Goal: Transaction & Acquisition: Purchase product/service

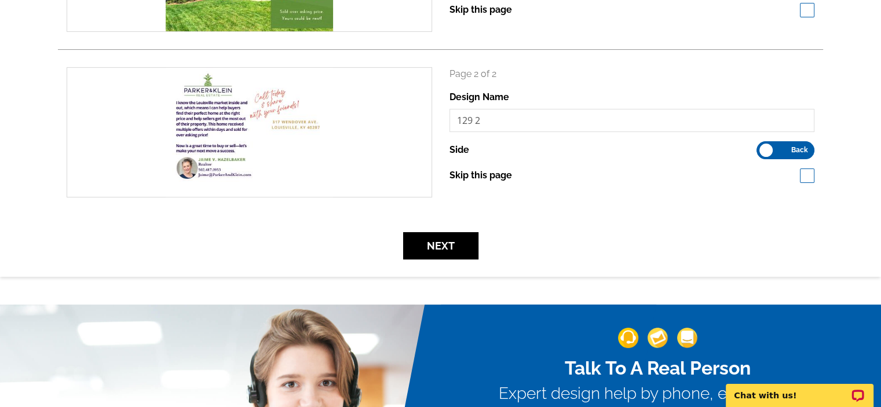
scroll to position [347, 0]
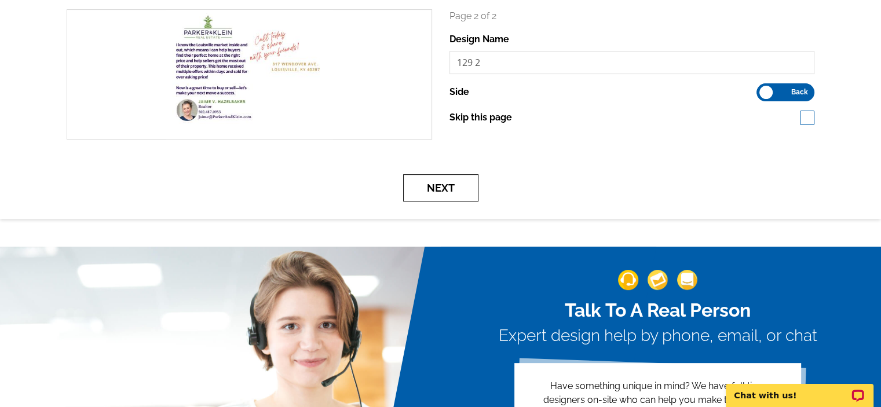
click at [433, 186] on button "Next" at bounding box center [440, 187] width 75 height 27
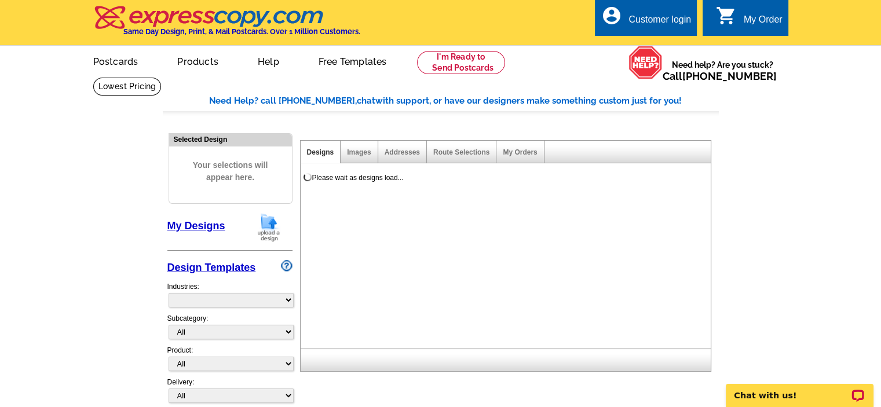
select select "785"
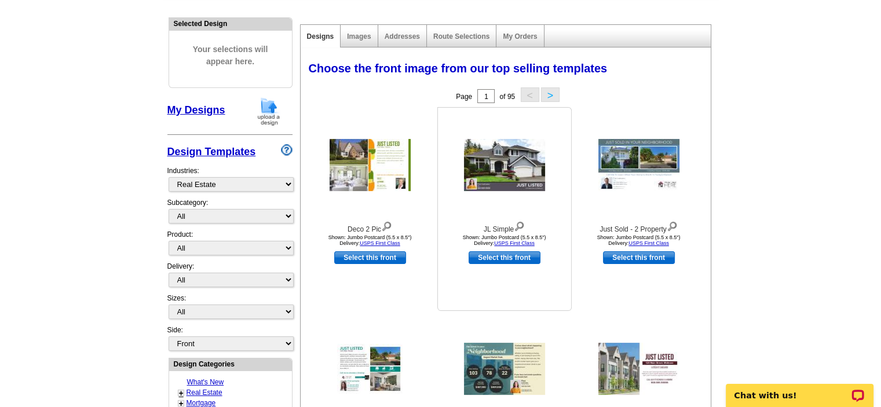
scroll to position [58, 0]
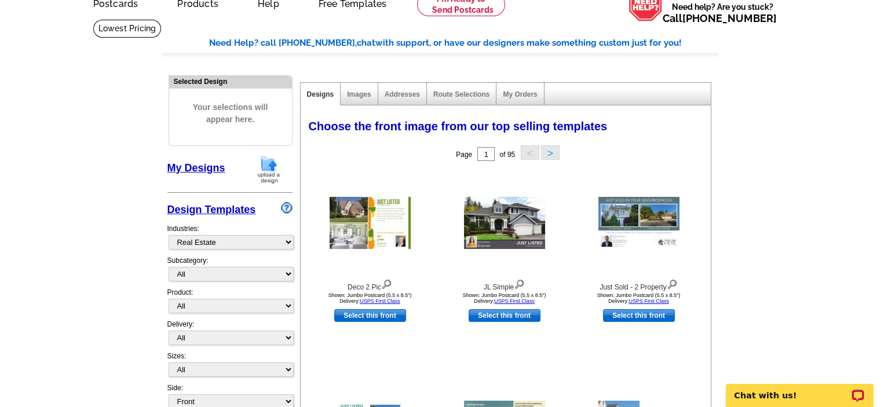
click at [365, 104] on div "Images" at bounding box center [359, 94] width 37 height 23
click at [359, 93] on link "Images" at bounding box center [359, 94] width 24 height 8
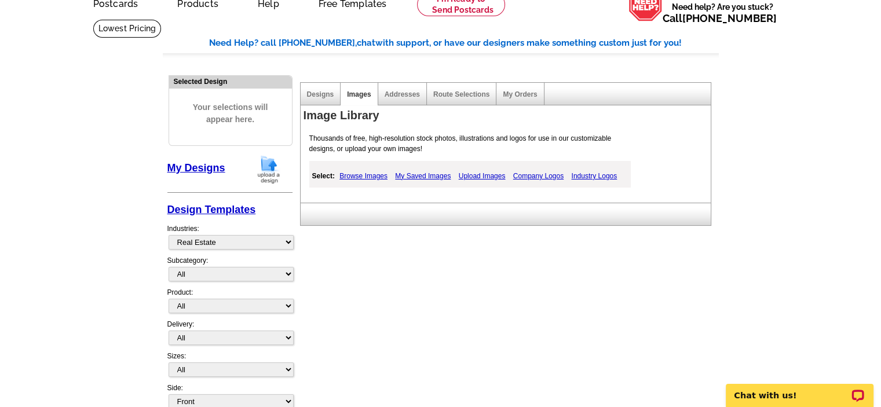
click at [336, 89] on div "Designs" at bounding box center [321, 94] width 41 height 23
click at [323, 94] on link "Designs" at bounding box center [320, 94] width 27 height 8
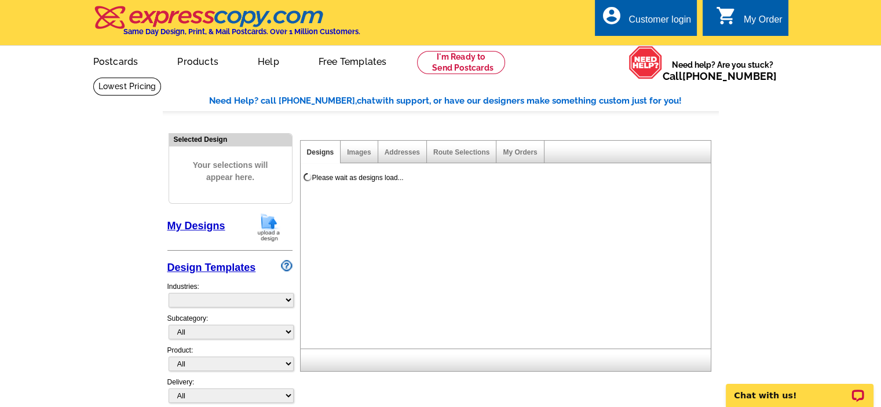
select select "785"
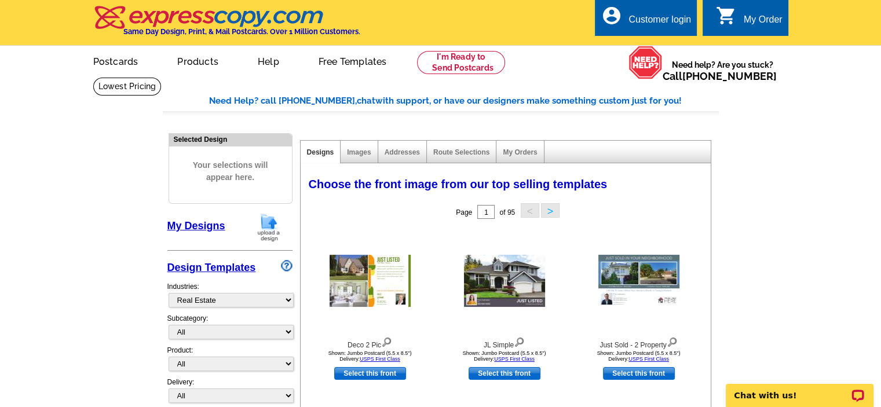
click at [188, 226] on link "My Designs" at bounding box center [196, 226] width 58 height 12
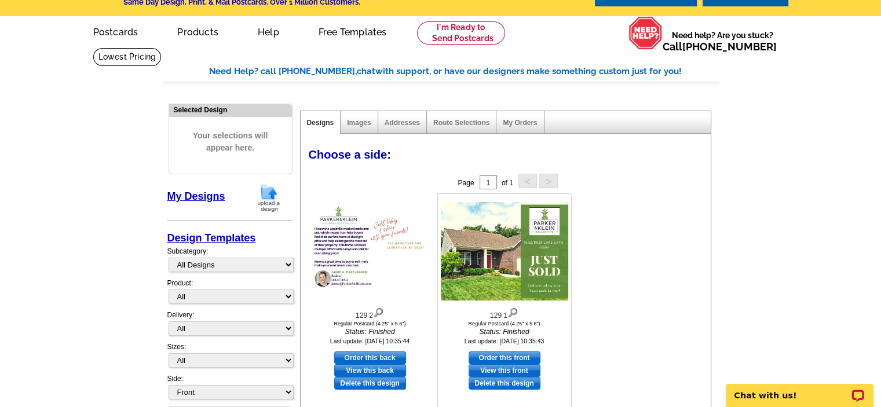
scroll to position [58, 0]
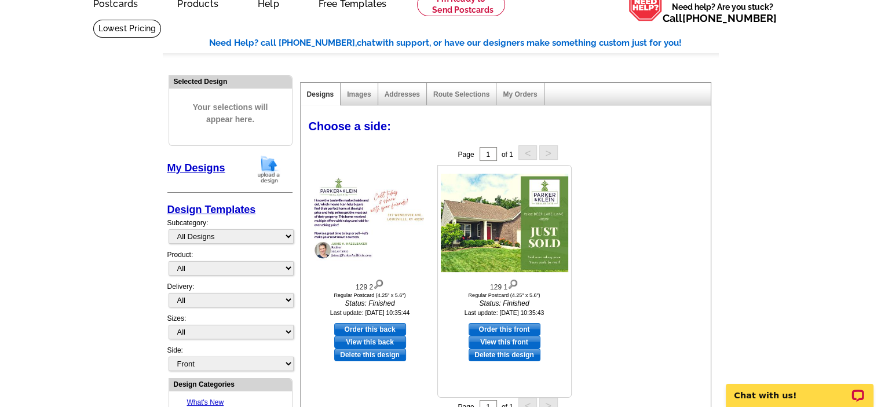
click at [504, 331] on link "Order this front" at bounding box center [505, 329] width 72 height 13
select select "1"
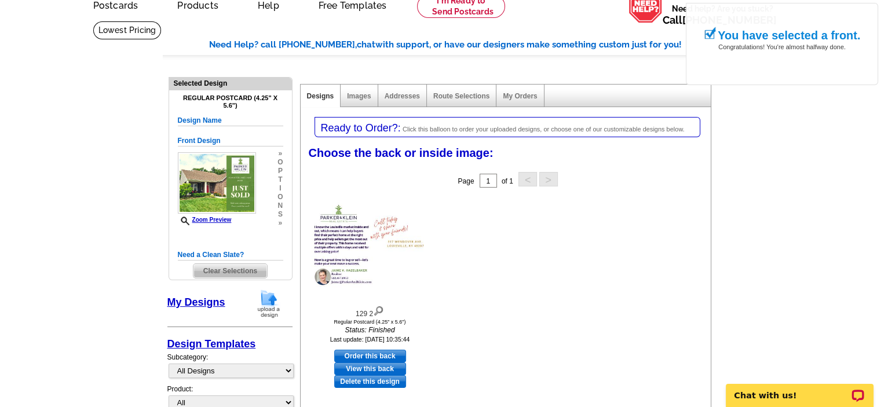
scroll to position [116, 0]
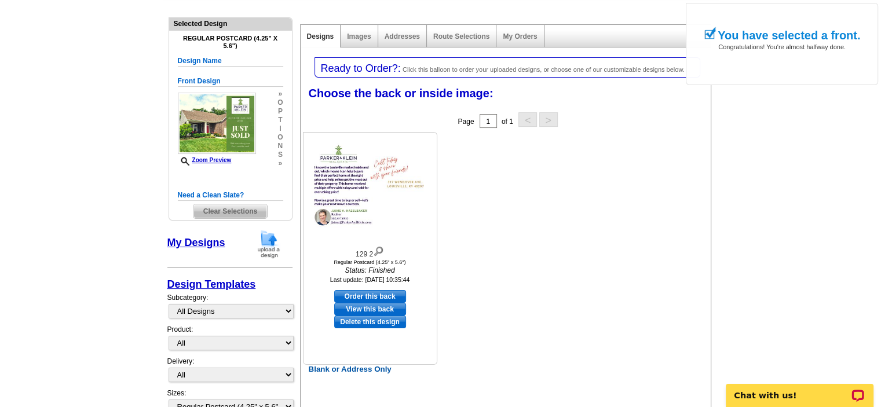
click at [370, 297] on link "Order this back" at bounding box center [370, 296] width 72 height 13
select select "front"
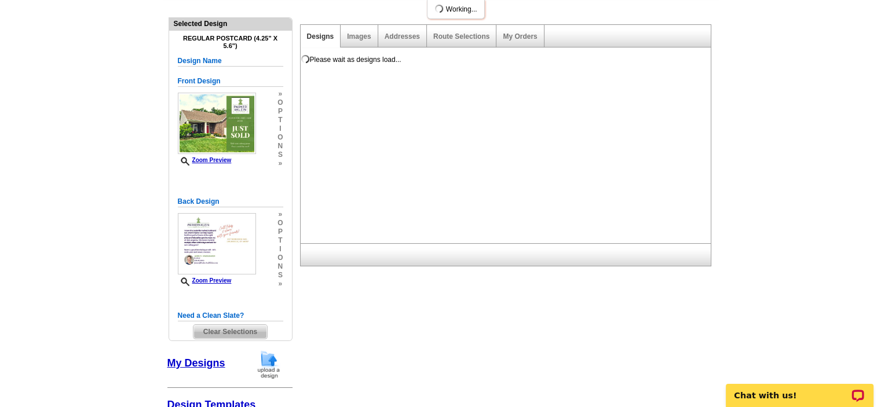
scroll to position [0, 0]
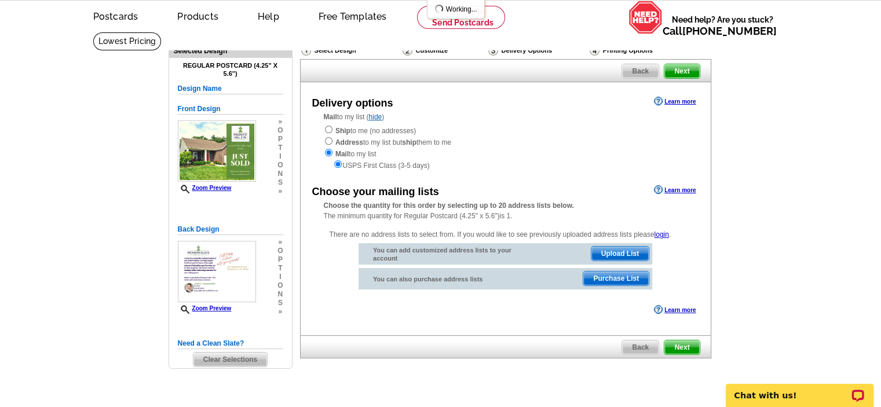
scroll to position [58, 0]
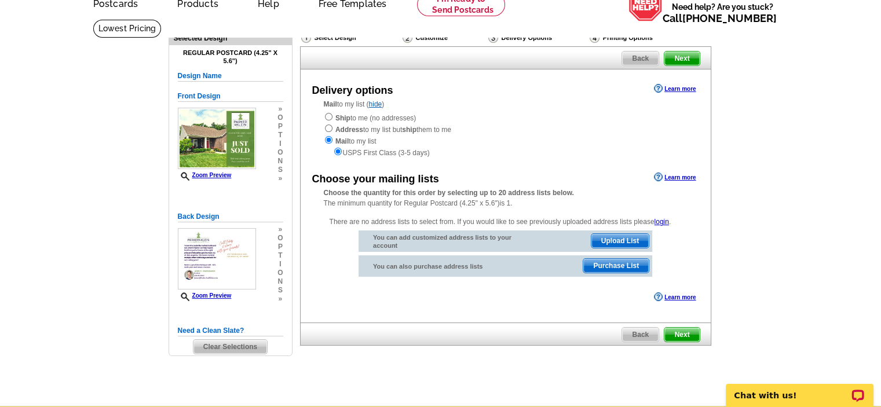
click at [619, 245] on span "Upload List" at bounding box center [619, 241] width 57 height 14
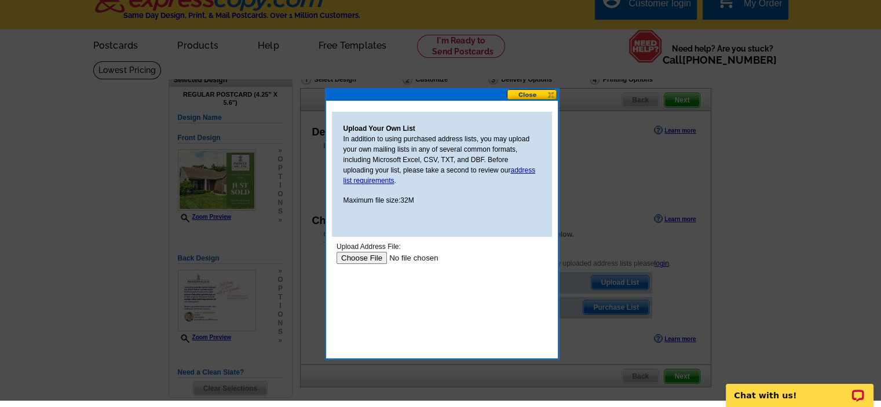
scroll to position [0, 0]
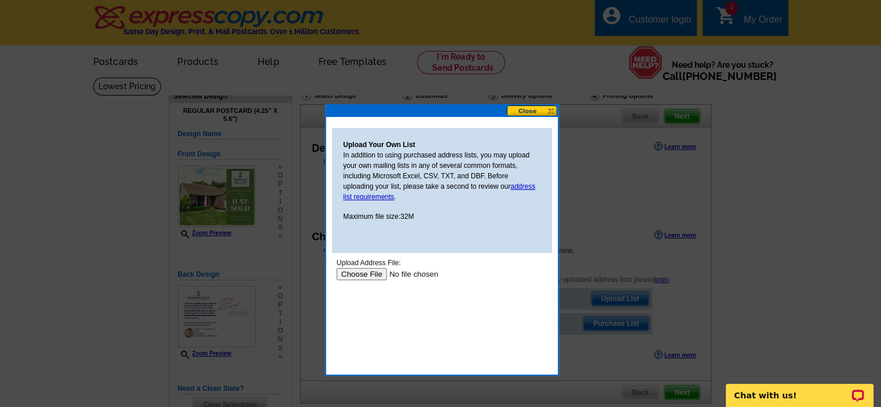
click at [353, 276] on input "file" at bounding box center [409, 274] width 147 height 12
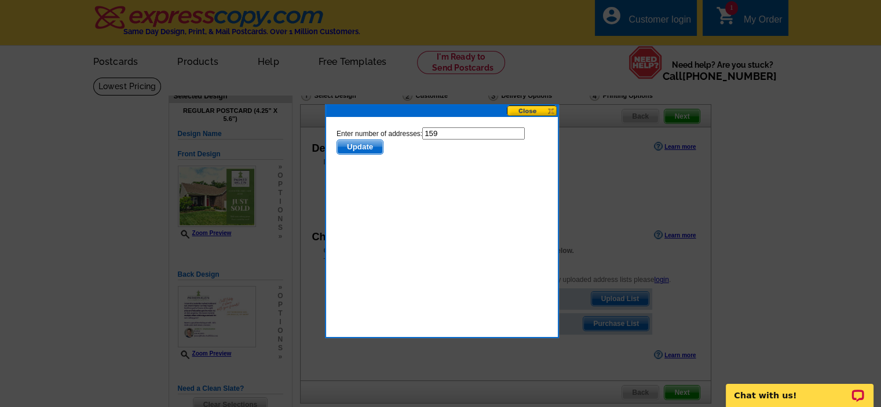
click at [360, 144] on span "Update" at bounding box center [359, 147] width 46 height 14
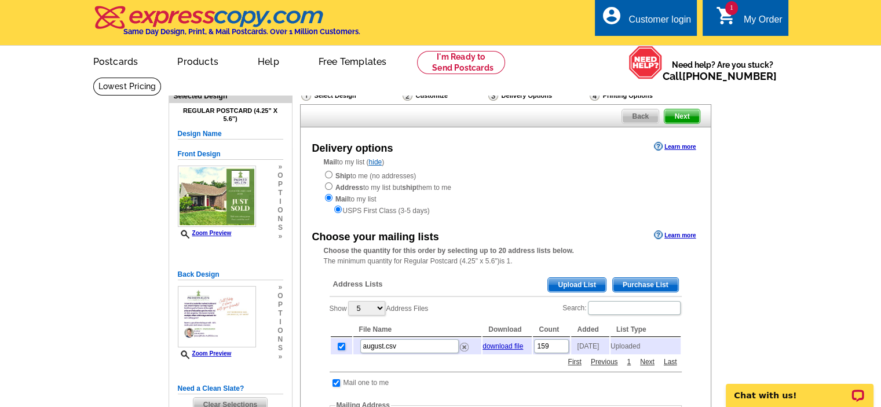
click at [661, 20] on div "Customer login" at bounding box center [659, 22] width 63 height 16
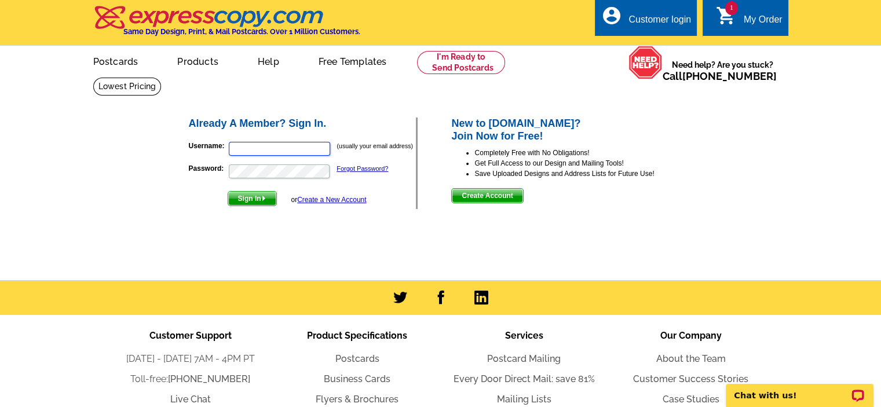
type input "[PERSON_NAME][EMAIL_ADDRESS][DOMAIN_NAME]"
click at [244, 199] on span "Sign In" at bounding box center [252, 199] width 48 height 14
